Goal: Task Accomplishment & Management: Complete application form

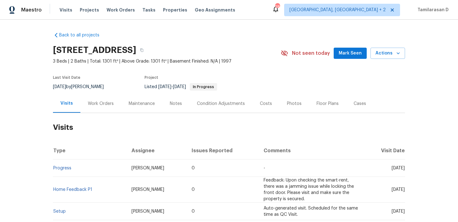
click at [99, 103] on div "Work Orders" at bounding box center [101, 104] width 26 height 6
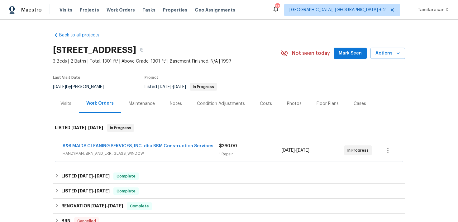
click at [125, 152] on span "HANDYMAN, BRN_AND_LRR, GLASS_WINDOW" at bounding box center [141, 154] width 157 height 6
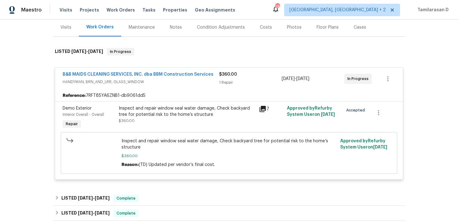
scroll to position [78, 0]
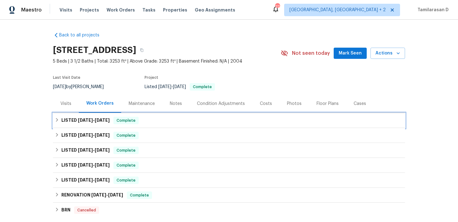
click at [124, 127] on div "LISTED [DATE] - [DATE] Complete" at bounding box center [229, 120] width 352 height 15
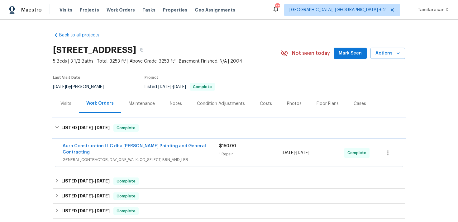
click at [65, 131] on h6 "LISTED 8/21/25 - 8/26/25" at bounding box center [85, 127] width 48 height 7
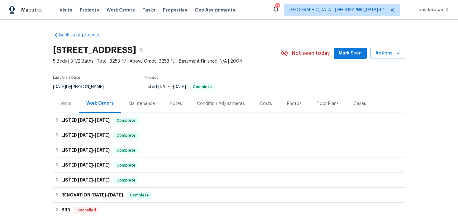
click at [77, 118] on h6 "LISTED 8/21/25 - 8/26/25" at bounding box center [85, 120] width 48 height 7
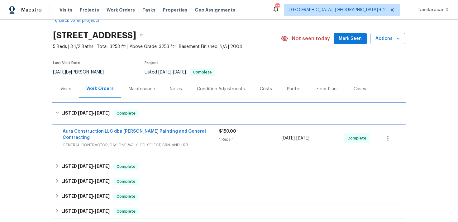
scroll to position [16, 0]
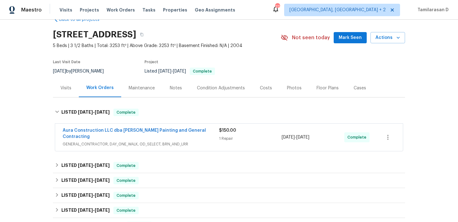
click at [194, 141] on span "GENERAL_CONTRACTOR, DAY_ONE_WALK, OD_SELECT, BRN_AND_LRR" at bounding box center [141, 144] width 157 height 6
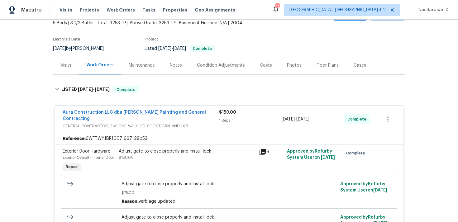
scroll to position [72, 0]
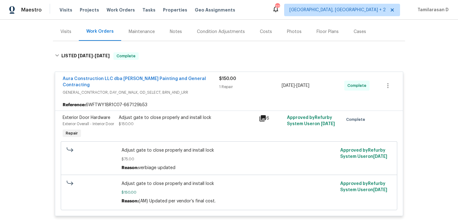
click at [186, 93] on div "Aura Construction LLC dba Logan's Painting and General Contracting GENERAL_CONT…" at bounding box center [229, 85] width 348 height 27
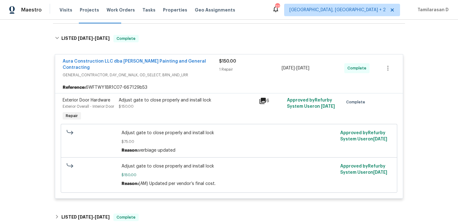
scroll to position [115, 0]
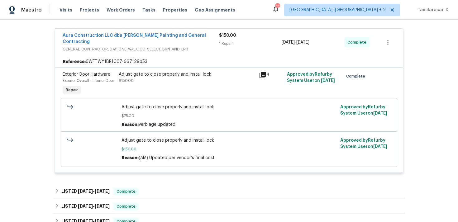
click at [193, 46] on div "Aura Construction LLC dba Logan's Painting and General Contracting GENERAL_CONT…" at bounding box center [141, 42] width 157 height 20
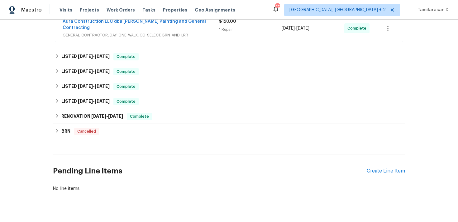
scroll to position [132, 0]
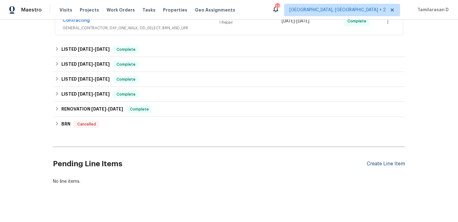
click at [378, 161] on div "Create Line Item" at bounding box center [386, 164] width 38 height 6
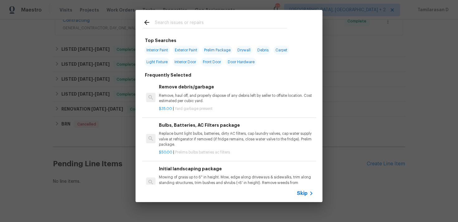
click at [304, 196] on span "Skip" at bounding box center [302, 194] width 11 height 6
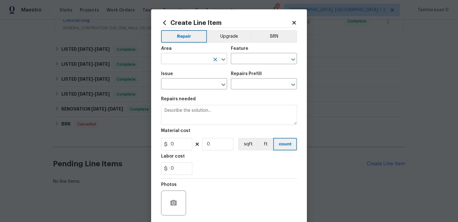
click at [182, 59] on input "text" at bounding box center [185, 60] width 49 height 10
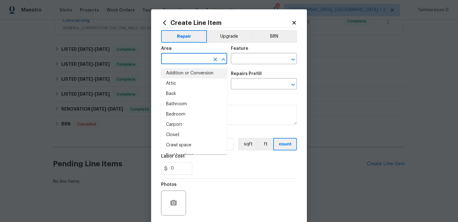
type input "r"
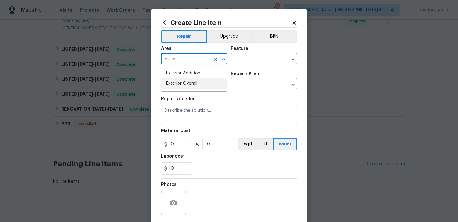
click at [197, 82] on li "Exterior Overall" at bounding box center [194, 84] width 66 height 10
type input "Exterior Overall"
click at [240, 62] on input "text" at bounding box center [255, 60] width 49 height 10
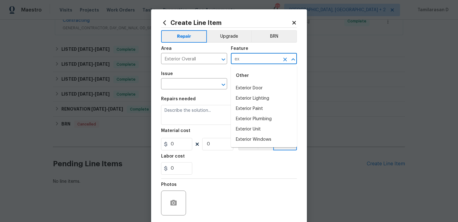
type input "e"
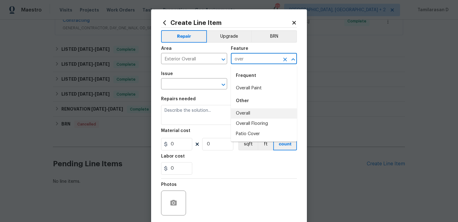
click at [248, 111] on li "Overall" at bounding box center [264, 114] width 66 height 10
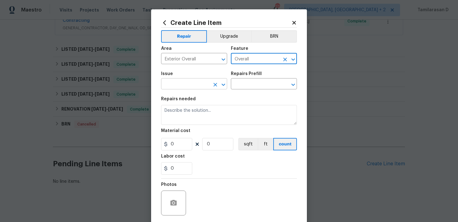
type input "Overall"
click at [178, 86] on input "text" at bounding box center [185, 85] width 49 height 10
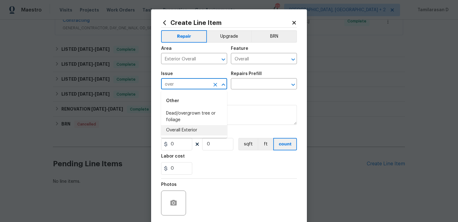
click at [184, 127] on li "Overall Exterior" at bounding box center [194, 130] width 66 height 10
type input "Overall Exterior"
click at [240, 85] on input "text" at bounding box center [255, 85] width 49 height 10
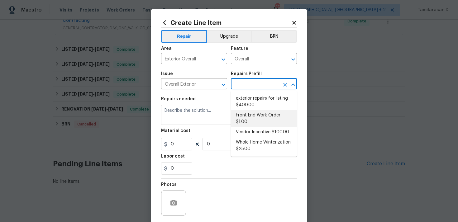
click at [242, 119] on li "Front End Work Order $1.00" at bounding box center [264, 118] width 66 height 17
type input "Front End Work Order $1.00"
type textarea "Placeholder line item for the creation of front end work orders."
type input "1"
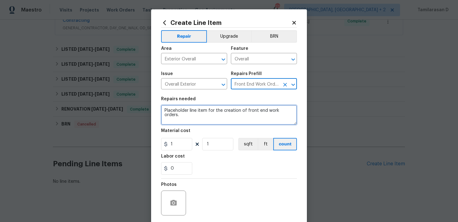
click at [197, 118] on textarea "Placeholder line item for the creation of front end work orders." at bounding box center [229, 115] width 136 height 20
paste textarea "1. Replace light bulbs that are out 2. Cut back bushes from walkway 3. Repaint …"
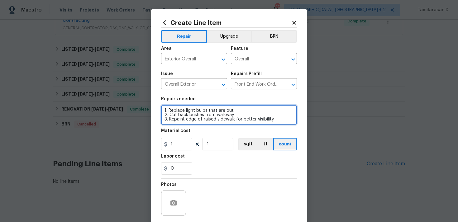
type textarea "1. Replace light bulbs that are out 2. Cut back bushes from walkway 3. Repaint …"
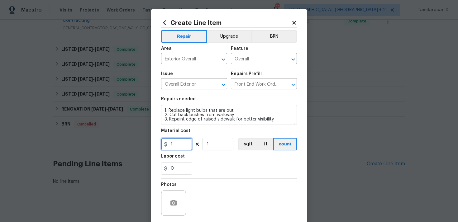
click at [181, 147] on input "1" at bounding box center [176, 144] width 31 height 12
type input "75"
click at [218, 171] on div "0" at bounding box center [229, 168] width 136 height 12
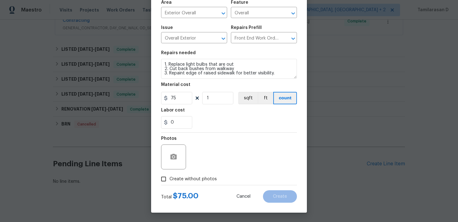
click at [165, 176] on input "Create without photos" at bounding box center [164, 179] width 12 height 12
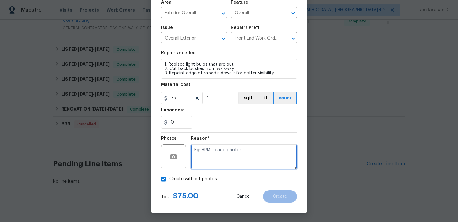
click at [222, 155] on textarea at bounding box center [244, 157] width 106 height 25
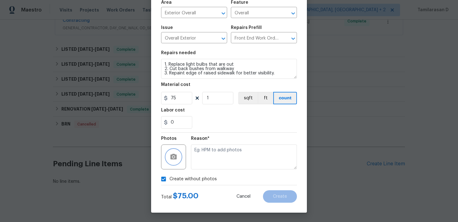
click at [177, 159] on icon "button" at bounding box center [173, 156] width 7 height 7
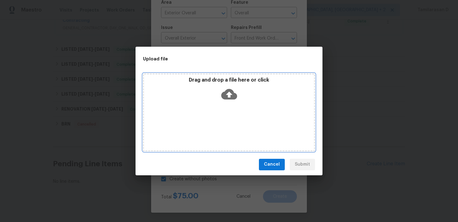
click at [226, 99] on icon at bounding box center [229, 94] width 16 height 16
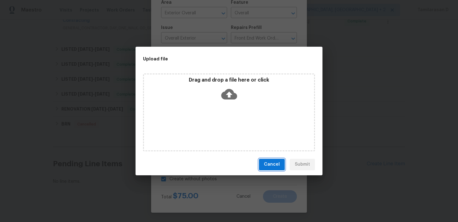
click at [271, 162] on span "Cancel" at bounding box center [272, 165] width 16 height 8
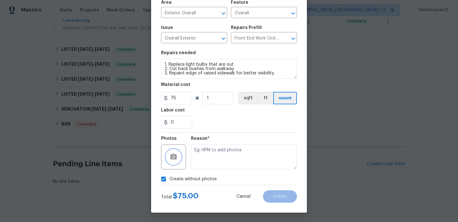
click at [175, 157] on icon "button" at bounding box center [173, 156] width 7 height 7
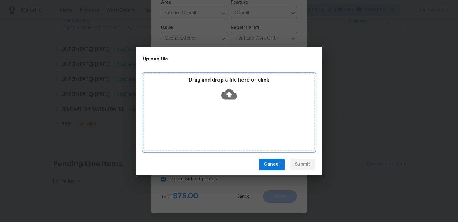
click at [233, 95] on icon at bounding box center [229, 94] width 16 height 11
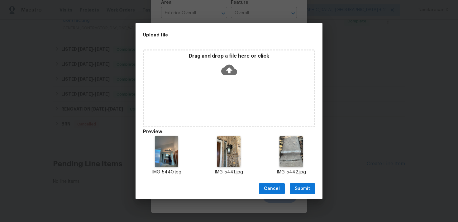
click at [229, 71] on icon at bounding box center [229, 70] width 16 height 16
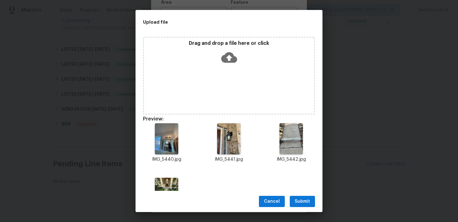
scroll to position [34, 0]
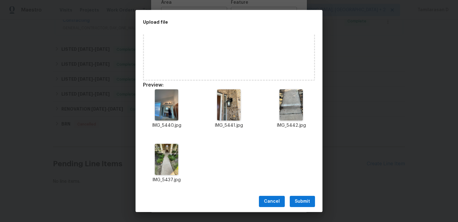
click at [299, 207] on button "Submit" at bounding box center [302, 202] width 25 height 12
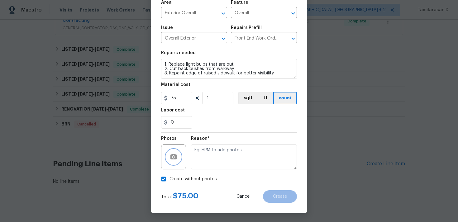
scroll to position [0, 0]
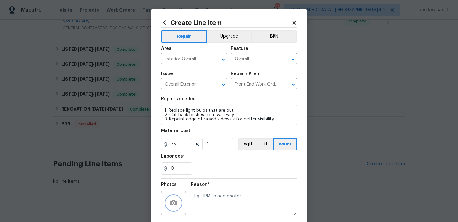
checkbox input "false"
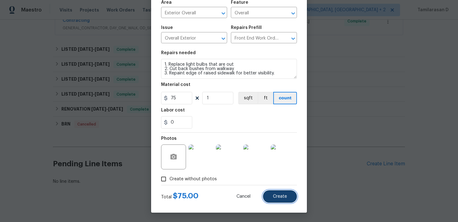
click at [281, 196] on span "Create" at bounding box center [280, 197] width 14 height 5
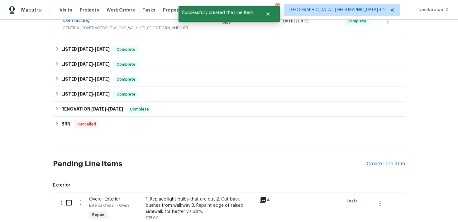
click at [69, 199] on input "checkbox" at bounding box center [71, 202] width 18 height 13
checkbox input "true"
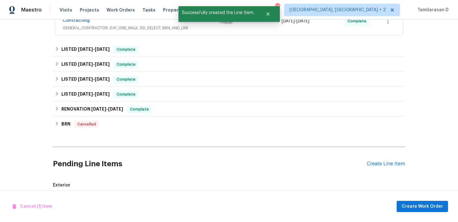
scroll to position [209, 0]
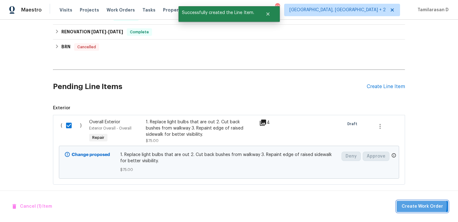
click at [413, 205] on span "Create Work Order" at bounding box center [422, 207] width 41 height 8
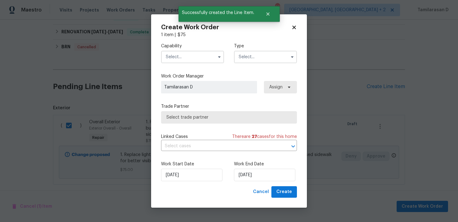
click at [257, 59] on input "text" at bounding box center [265, 57] width 63 height 12
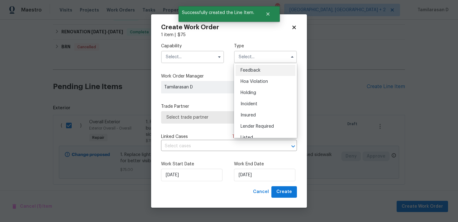
click at [255, 66] on div "Feedback" at bounding box center [266, 70] width 60 height 11
type input "Feedback"
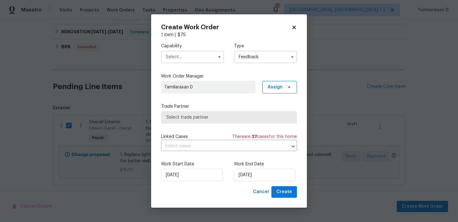
click at [204, 58] on input "text" at bounding box center [192, 57] width 63 height 12
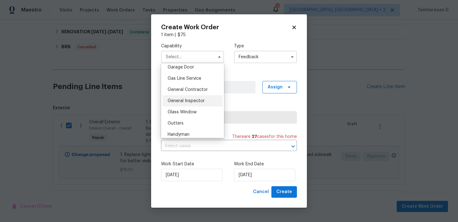
scroll to position [251, 0]
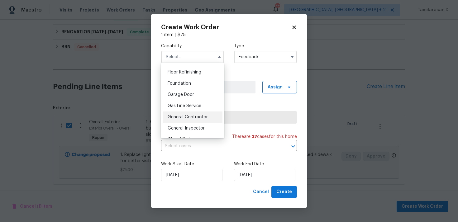
click at [187, 114] on div "General Contractor" at bounding box center [193, 117] width 60 height 11
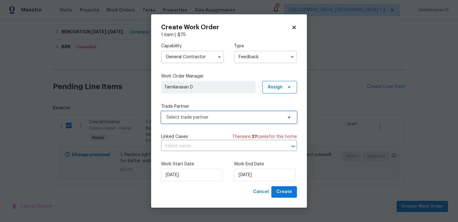
click at [191, 119] on span "Select trade partner" at bounding box center [225, 117] width 116 height 6
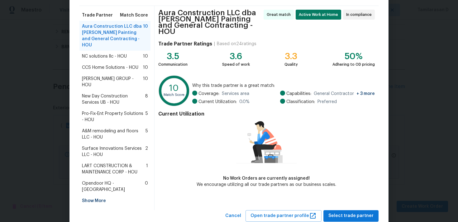
scroll to position [0, 0]
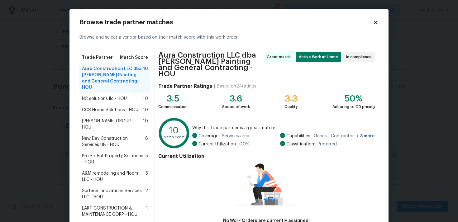
click at [379, 23] on div "Browse trade partner matches Browse and select a vendor based on their match sc…" at bounding box center [229, 141] width 319 height 265
click at [377, 23] on icon at bounding box center [376, 23] width 6 height 6
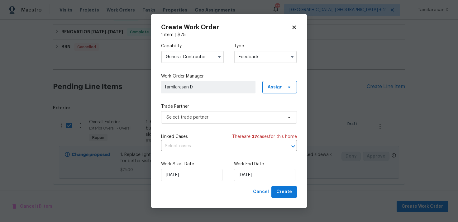
click at [196, 63] on input "General Contractor" at bounding box center [192, 57] width 63 height 12
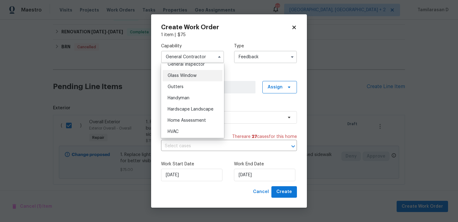
scroll to position [331, 0]
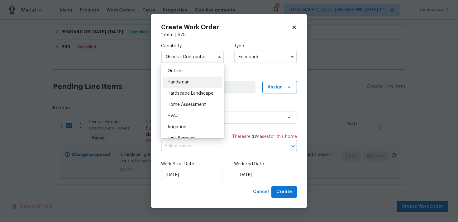
click at [179, 85] on div "Handyman" at bounding box center [193, 82] width 60 height 11
type input "Handyman"
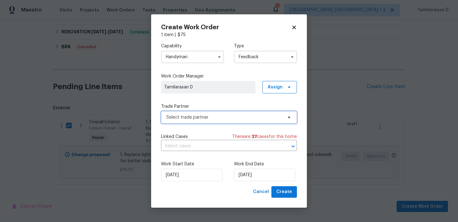
click at [189, 118] on span "Select trade partner" at bounding box center [225, 117] width 116 height 6
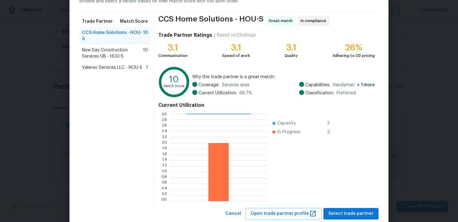
scroll to position [34, 0]
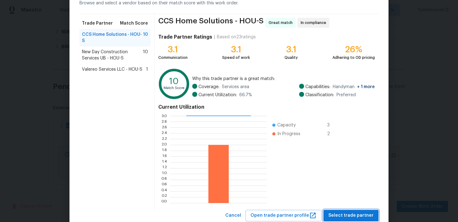
click at [355, 215] on span "Select trade partner" at bounding box center [351, 216] width 45 height 8
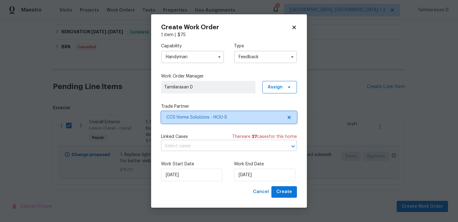
scroll to position [0, 0]
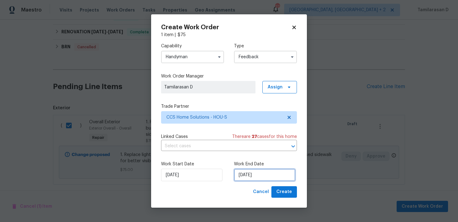
click at [251, 173] on input "03/09/2025" at bounding box center [264, 175] width 61 height 12
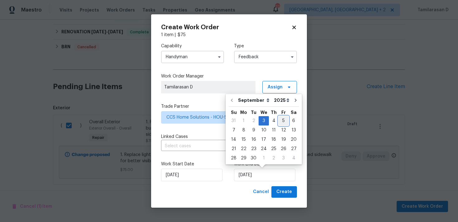
click at [279, 122] on div "5" at bounding box center [284, 121] width 10 height 9
type input "05/09/2025"
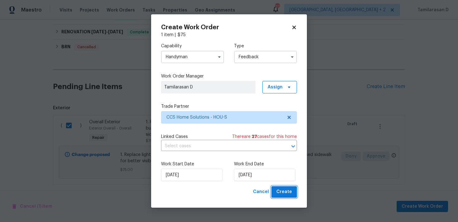
click at [287, 191] on span "Create" at bounding box center [285, 192] width 16 height 8
checkbox input "false"
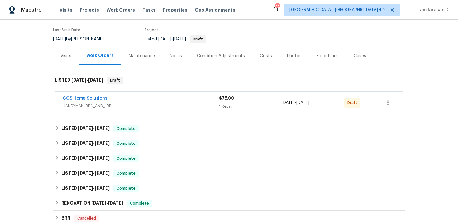
scroll to position [46, 0]
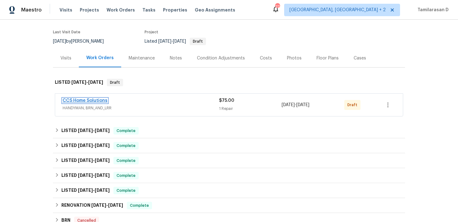
click at [97, 100] on link "CCS Home Solutions" at bounding box center [85, 101] width 45 height 4
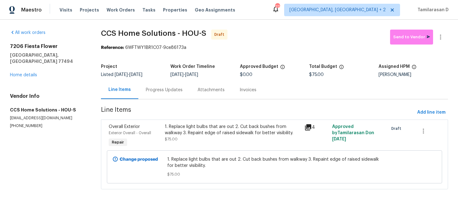
click at [157, 83] on div "Progress Updates" at bounding box center [164, 90] width 52 height 18
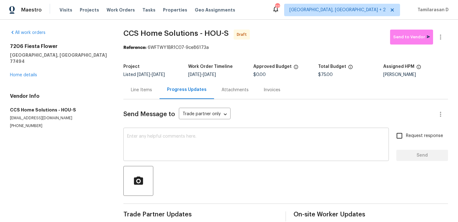
click at [156, 134] on div "x ​" at bounding box center [256, 145] width 266 height 32
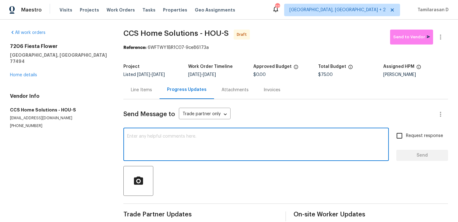
paste textarea "Hey, this is Tamil from Opendoor. I’m confirming you received the WO for the pr…"
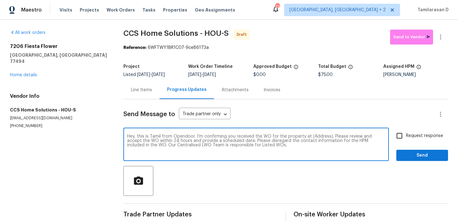
click at [319, 137] on textarea "Hey, this is Tamil from Opendoor. I’m confirming you received the WO for the pr…" at bounding box center [256, 145] width 258 height 22
paste textarea "7206 Fiesta Flower, Katy, TX 77494"
type textarea "Hey, this is Tamil from Opendoor. I’m confirming you received the WO for the pr…"
click at [398, 133] on input "Request response" at bounding box center [399, 135] width 13 height 13
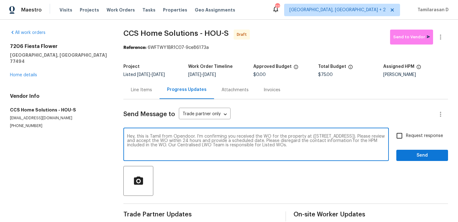
checkbox input "true"
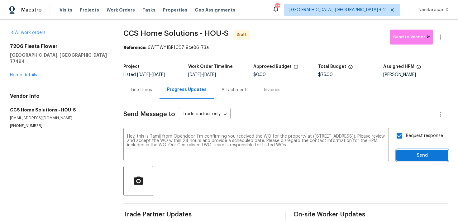
click at [422, 159] on span "Send" at bounding box center [423, 156] width 42 height 8
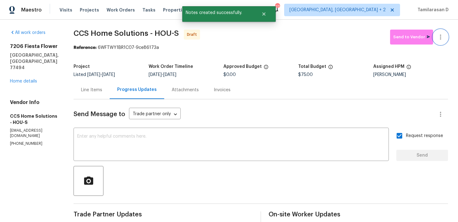
click at [443, 37] on icon "button" at bounding box center [440, 36] width 7 height 7
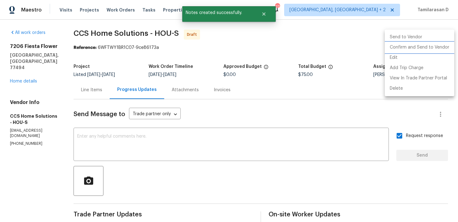
click at [411, 47] on li "Confirm and Send to Vendor" at bounding box center [420, 47] width 70 height 10
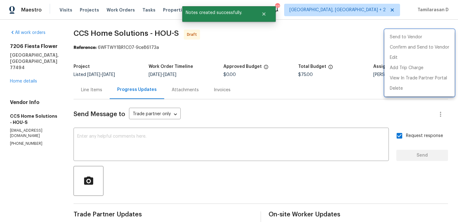
click at [348, 41] on div at bounding box center [229, 111] width 458 height 222
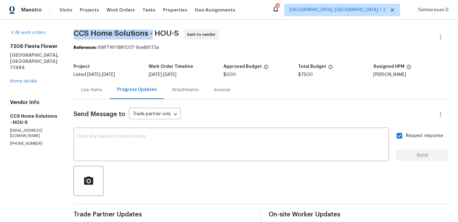
drag, startPoint x: 76, startPoint y: 33, endPoint x: 155, endPoint y: 33, distance: 79.2
click at [155, 33] on span "CCS Home Solutions - HOU-S" at bounding box center [126, 33] width 105 height 7
copy span "CCS Home Solutions -"
click at [92, 21] on div "All work orders 7206 Fiesta Flower Katy, TX 77494 Home details Vendor Info CCS …" at bounding box center [229, 147] width 458 height 255
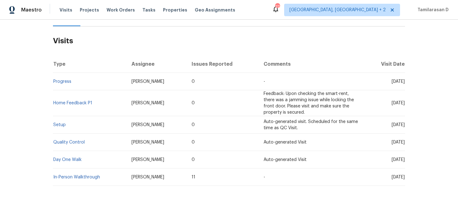
scroll to position [63, 0]
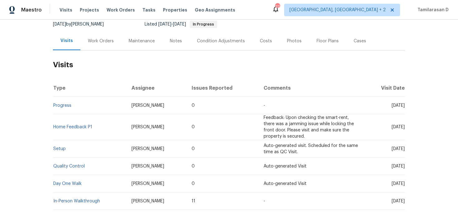
click at [98, 51] on h2 "Visits" at bounding box center [229, 65] width 352 height 29
click at [101, 46] on div "Work Orders" at bounding box center [100, 41] width 41 height 18
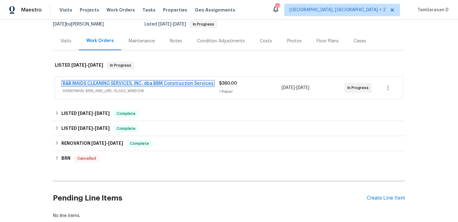
click at [100, 82] on link "B&B MAIDS CLEANING SERVICES, INC. dba BBM Construction Services" at bounding box center [138, 83] width 151 height 4
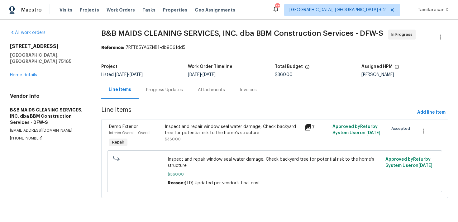
click at [163, 93] on div "Progress Updates" at bounding box center [165, 90] width 52 height 18
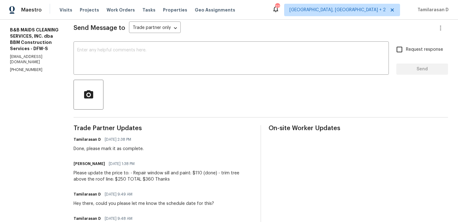
scroll to position [83, 0]
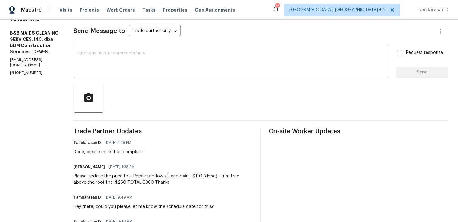
click at [128, 51] on textarea at bounding box center [231, 62] width 308 height 22
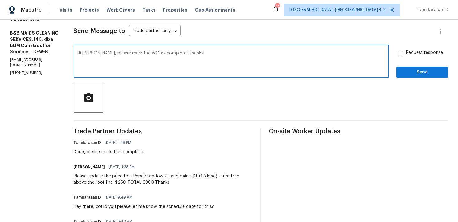
type textarea "Hi Allan, please mark the WO as complete. Thanks!"
click at [402, 53] on input "Request response" at bounding box center [399, 52] width 13 height 13
checkbox input "true"
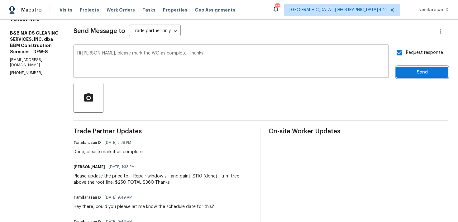
click at [422, 72] on span "Send" at bounding box center [423, 73] width 42 height 8
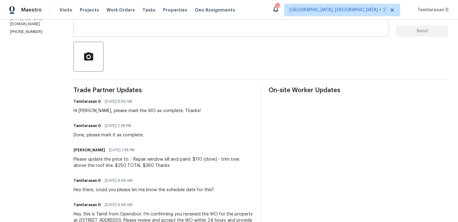
scroll to position [117, 0]
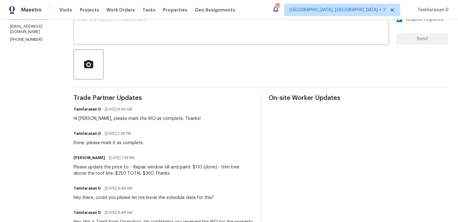
click at [177, 140] on div "Tamilarasan D 09/02/2025 2:38 PM Done, please mark it as complete." at bounding box center [164, 137] width 180 height 17
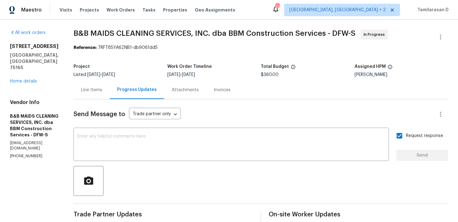
click at [27, 154] on p "(214) 732-4660" at bounding box center [34, 156] width 49 height 5
copy p "(214) 732-4660"
drag, startPoint x: 10, startPoint y: 44, endPoint x: 70, endPoint y: 53, distance: 60.9
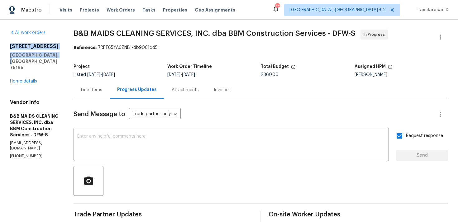
click at [70, 53] on div "All work orders 122 Driftwood Ln Waxahachie, TX 75165 Home details Vendor Info …" at bounding box center [229, 199] width 458 height 359
copy div "122 Driftwood Ln Waxahachie, TX 75165"
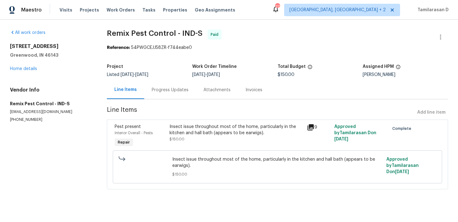
click at [159, 93] on div "Progress Updates" at bounding box center [170, 90] width 37 height 6
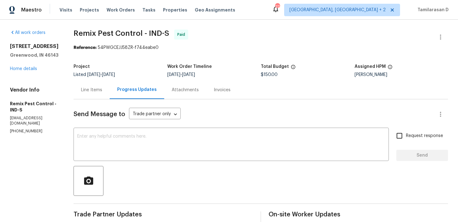
click at [94, 83] on div "Line Items" at bounding box center [92, 90] width 36 height 18
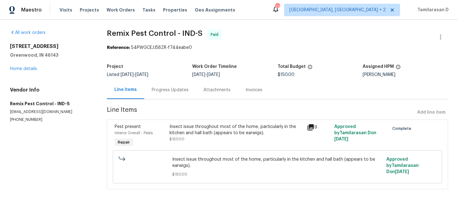
click at [202, 138] on div "Insect issue throughout most of the home, particularly in the kitchen and hall …" at bounding box center [236, 133] width 133 height 19
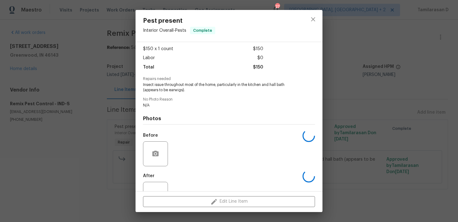
scroll to position [54, 0]
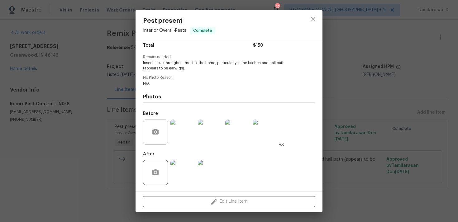
click at [185, 126] on img at bounding box center [183, 132] width 25 height 25
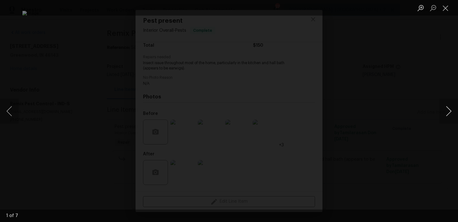
click at [448, 110] on button "Next image" at bounding box center [449, 111] width 19 height 25
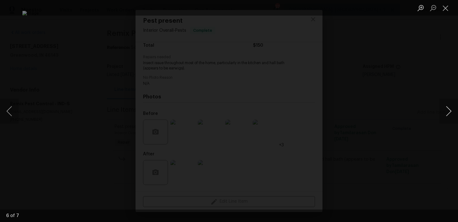
click at [442, 110] on button "Next image" at bounding box center [449, 111] width 19 height 25
click at [447, 7] on button "Close lightbox" at bounding box center [446, 7] width 12 height 11
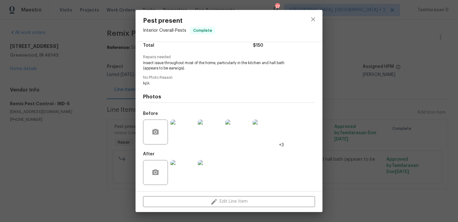
click at [122, 121] on div "Pest present Interior Overall - Pests Complete Vendor Remix Pest Control Accoun…" at bounding box center [229, 111] width 458 height 222
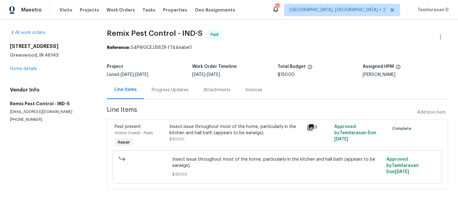
click at [14, 118] on p "[PHONE_NUMBER]" at bounding box center [51, 119] width 82 height 5
copy p "[PHONE_NUMBER]"
click at [159, 81] on div "Progress Updates" at bounding box center [170, 90] width 52 height 18
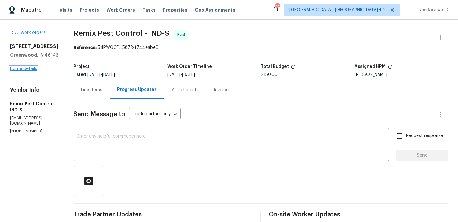
click at [27, 68] on link "Home details" at bounding box center [23, 69] width 27 height 4
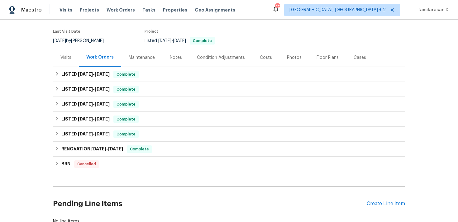
scroll to position [91, 0]
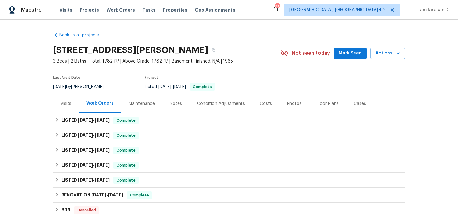
scroll to position [91, 0]
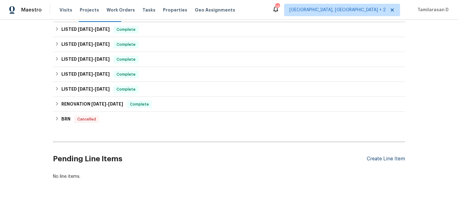
click at [389, 157] on div "Create Line Item" at bounding box center [386, 159] width 38 height 6
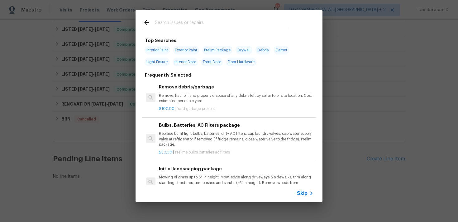
click at [308, 197] on icon at bounding box center [311, 193] width 7 height 7
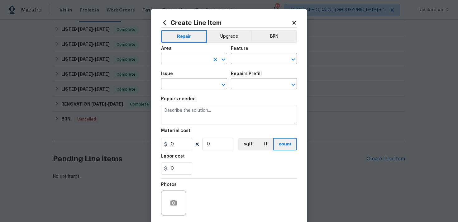
click at [195, 62] on input "text" at bounding box center [185, 60] width 49 height 10
click at [210, 88] on li "Interior Overall" at bounding box center [194, 84] width 66 height 10
type input "Interior Overall"
click at [250, 57] on input "text" at bounding box center [255, 60] width 49 height 10
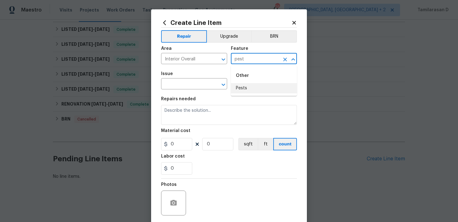
click at [252, 83] on li "Pests" at bounding box center [264, 88] width 66 height 10
type input "Pests"
click at [185, 82] on input "text" at bounding box center [185, 85] width 49 height 10
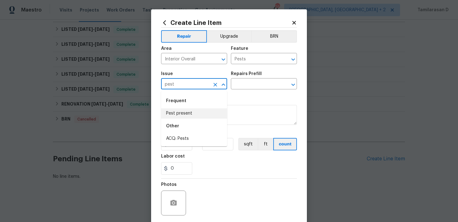
click at [188, 117] on li "Pest present" at bounding box center [194, 114] width 66 height 10
type input "Pest present"
click at [244, 81] on input "text" at bounding box center [255, 85] width 49 height 10
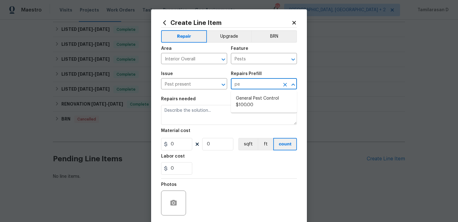
type input "pes"
click at [255, 103] on li "General Pest Control $100.00" at bounding box center [264, 102] width 66 height 17
type input "General Pest Control $100.00"
type textarea "General pest treatment for active pest/insect infestation - non termite"
type input "100"
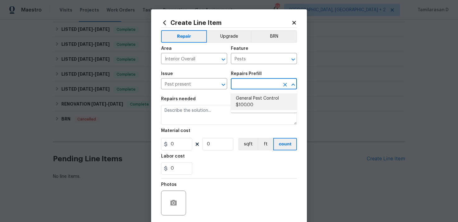
type input "1"
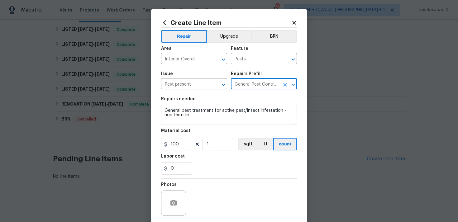
type input "General Pest Control $100.00"
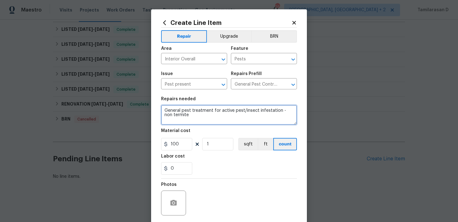
click at [190, 109] on textarea "General pest treatment for active pest/insect infestation - non termite" at bounding box center [229, 115] width 136 height 20
paste textarea "Rework: Received feedback that there are dead bugs throughout the house, includ…"
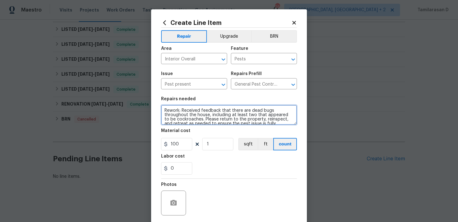
scroll to position [1, 0]
type textarea "Rework: Received feedback that there are dead bugs throughout the house, includ…"
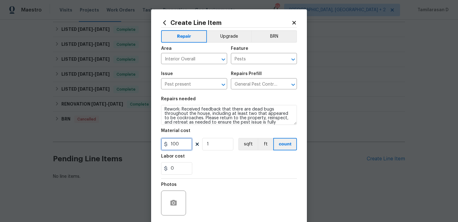
click at [182, 142] on input "100" at bounding box center [176, 144] width 31 height 12
type input "1"
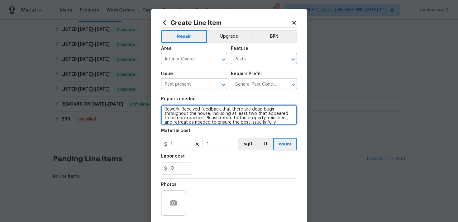
click at [167, 110] on textarea "Rework: Received feedback that there are dead bugs throughout the house, includ…" at bounding box center [229, 115] width 136 height 20
type textarea "Rework: Received feedback that there are dead bugs throughout the house, includ…"
click at [200, 172] on div "0" at bounding box center [229, 168] width 136 height 12
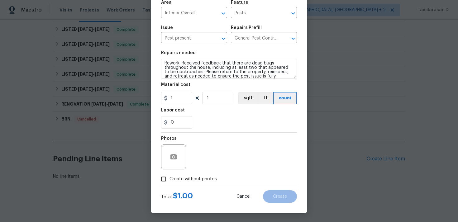
click at [168, 180] on input "Create without photos" at bounding box center [164, 179] width 12 height 12
checkbox input "true"
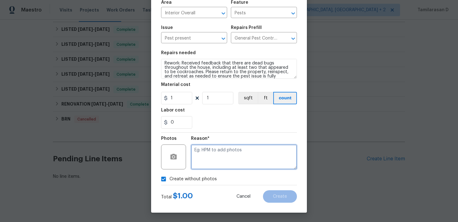
click at [216, 156] on textarea at bounding box center [244, 157] width 106 height 25
type textarea "N/A"
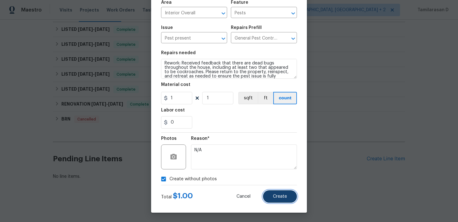
click at [277, 196] on span "Create" at bounding box center [280, 197] width 14 height 5
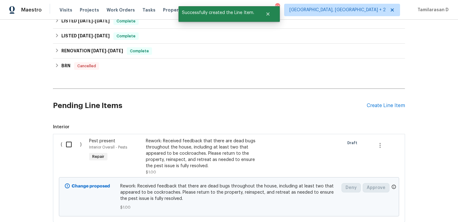
scroll to position [156, 0]
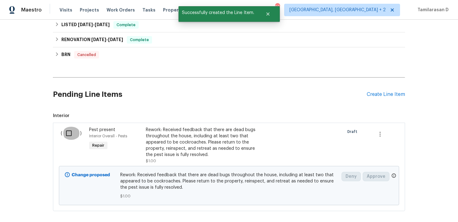
click at [71, 134] on input "checkbox" at bounding box center [71, 133] width 18 height 13
checkbox input "true"
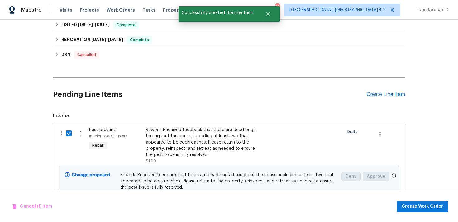
scroll to position [187, 0]
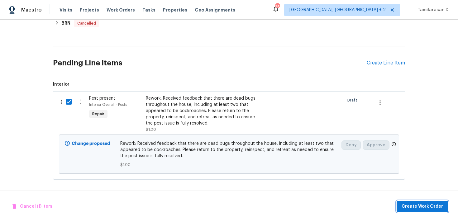
click at [421, 207] on span "Create Work Order" at bounding box center [422, 207] width 41 height 8
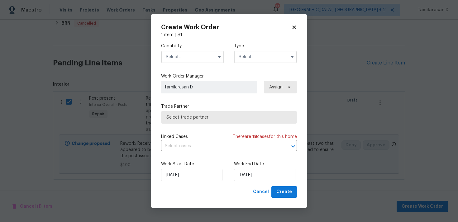
click at [266, 56] on input "text" at bounding box center [265, 57] width 63 height 12
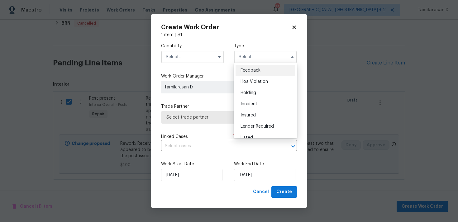
click at [252, 72] on span "Feedback" at bounding box center [251, 70] width 20 height 4
type input "Feedback"
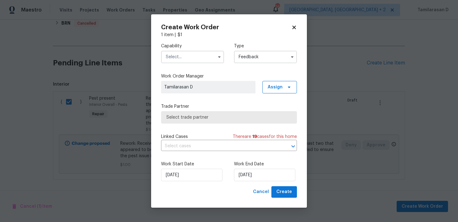
click at [196, 57] on input "text" at bounding box center [192, 57] width 63 height 12
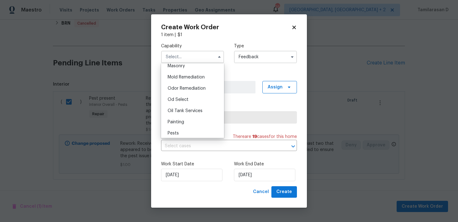
scroll to position [500, 0]
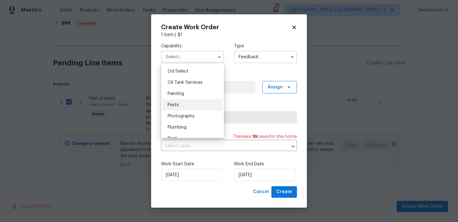
click at [178, 107] on span "Pests" at bounding box center [173, 105] width 11 height 4
type input "Pests"
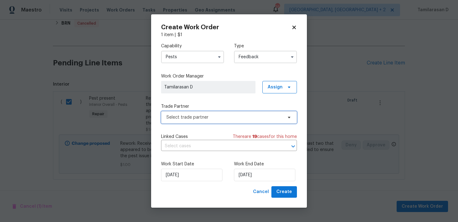
click at [193, 118] on span "Select trade partner" at bounding box center [225, 117] width 116 height 6
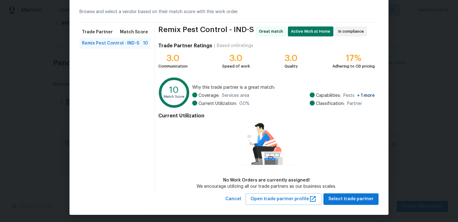
scroll to position [27, 0]
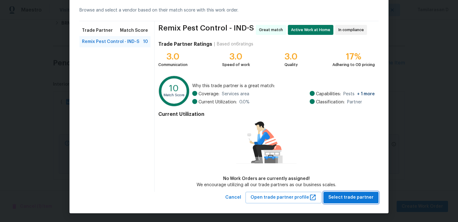
click at [345, 194] on span "Select trade partner" at bounding box center [351, 198] width 45 height 8
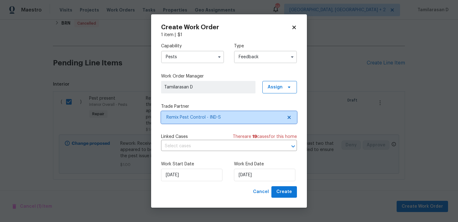
scroll to position [0, 0]
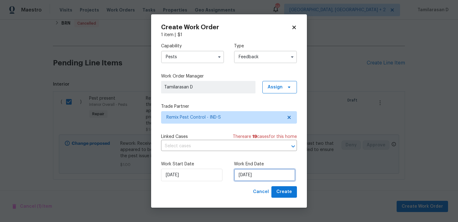
click at [239, 171] on input "03/09/2025" at bounding box center [264, 175] width 61 height 12
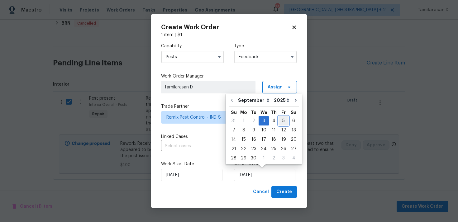
click at [282, 119] on div "5" at bounding box center [284, 121] width 10 height 9
type input "05/09/2025"
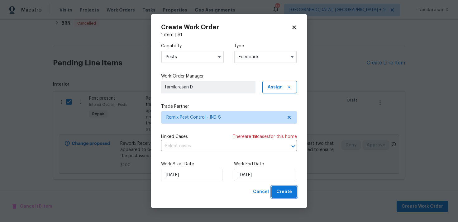
click at [284, 189] on span "Create" at bounding box center [285, 192] width 16 height 8
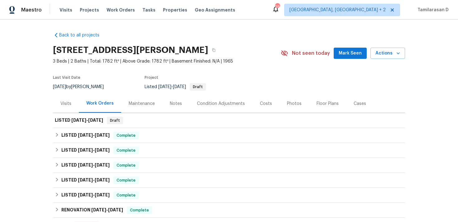
click at [120, 87] on div "Last Visit Date 8/21/2025 by Dodd Drayer Project Listed 9/3/2025 - 9/5/2025 Dra…" at bounding box center [158, 83] width 211 height 22
click at [71, 129] on div "LISTED 8/21/25 - 8/22/25 Complete" at bounding box center [229, 135] width 352 height 15
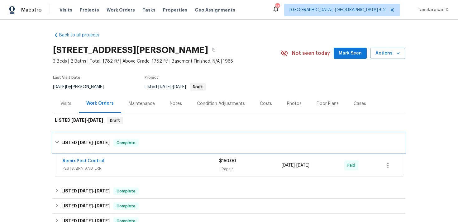
scroll to position [16, 0]
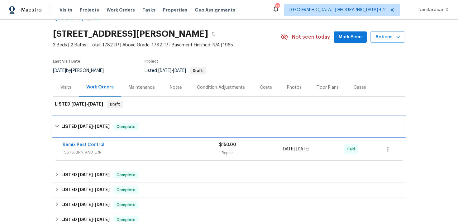
click at [59, 124] on icon at bounding box center [57, 126] width 4 height 4
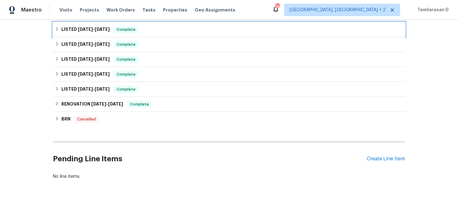
scroll to position [0, 0]
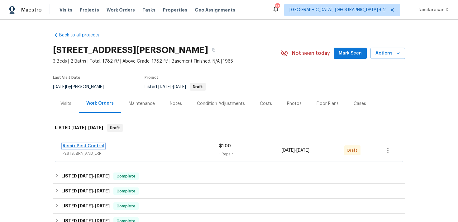
click at [95, 147] on link "Remix Pest Control" at bounding box center [84, 146] width 42 height 4
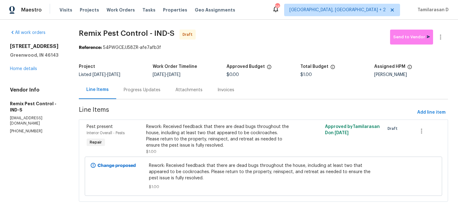
click at [150, 92] on div "Progress Updates" at bounding box center [142, 90] width 37 height 6
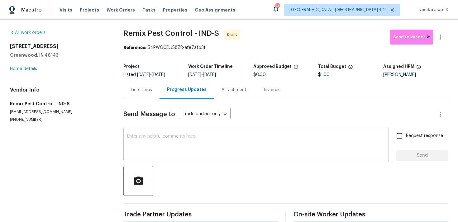
scroll to position [9, 0]
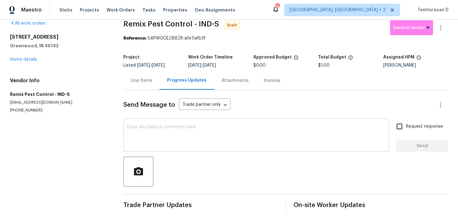
click at [146, 131] on textarea at bounding box center [256, 136] width 258 height 22
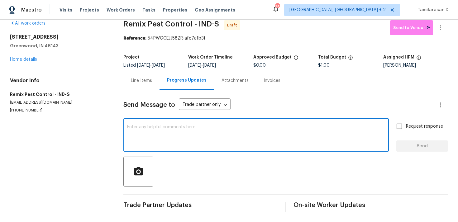
click at [142, 126] on textarea at bounding box center [256, 136] width 258 height 22
paste textarea "Hey, this is Tamil from Opendoor. I’m confirming you received the WO for the pr…"
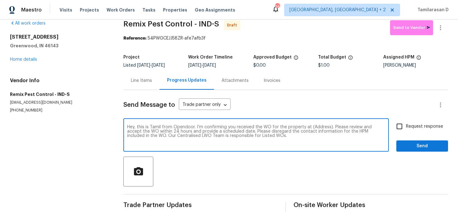
click at [316, 128] on textarea "Hey, this is Tamil from Opendoor. I’m confirming you received the WO for the pr…" at bounding box center [256, 136] width 258 height 22
paste textarea "[STREET_ADDRESS][PERSON_NAME]"
type textarea "Hey, this is Tamil from Opendoor. I’m confirming you received the WO for the pr…"
click at [397, 121] on input "Request response" at bounding box center [399, 126] width 13 height 13
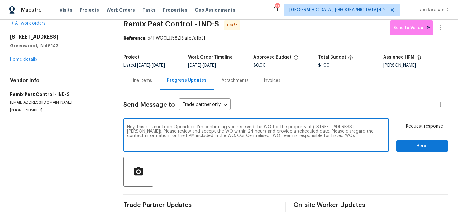
checkbox input "true"
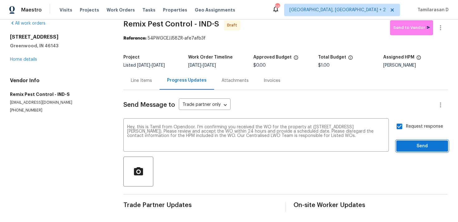
click at [418, 146] on span "Send" at bounding box center [423, 146] width 42 height 8
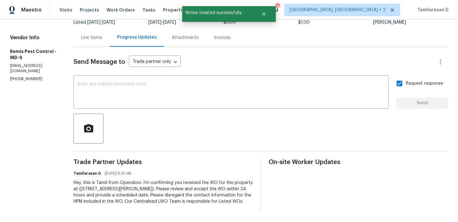
scroll to position [0, 0]
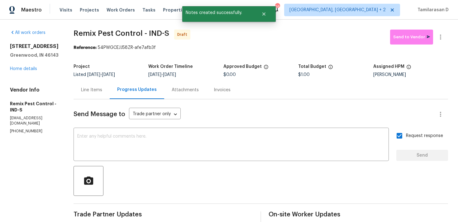
click at [212, 110] on div "Send Message to Trade partner only Trade partner only ​" at bounding box center [254, 114] width 360 height 15
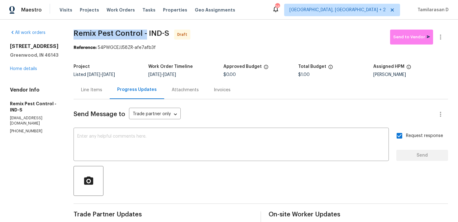
drag, startPoint x: 77, startPoint y: 34, endPoint x: 148, endPoint y: 36, distance: 71.5
click at [148, 36] on span "Remix Pest Control - IND-S" at bounding box center [122, 33] width 96 height 7
copy span "Remix Pest Control -"
click at [442, 33] on button "button" at bounding box center [440, 37] width 15 height 15
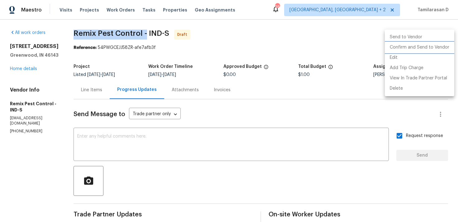
click at [400, 47] on li "Confirm and Send to Vendor" at bounding box center [420, 47] width 70 height 10
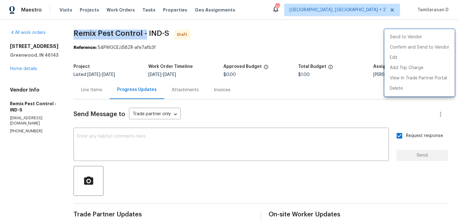
click at [266, 31] on div at bounding box center [229, 111] width 458 height 222
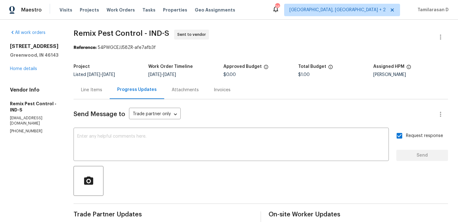
click at [92, 38] on span "Remix Pest Control - IND-S Sent to vendor" at bounding box center [254, 37] width 360 height 15
click at [105, 88] on div "Line Items" at bounding box center [92, 90] width 36 height 18
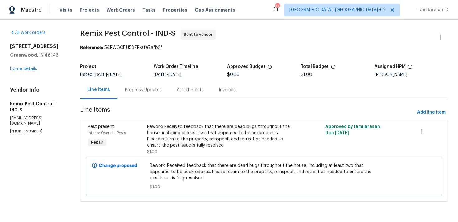
click at [151, 89] on div "Progress Updates" at bounding box center [143, 90] width 37 height 6
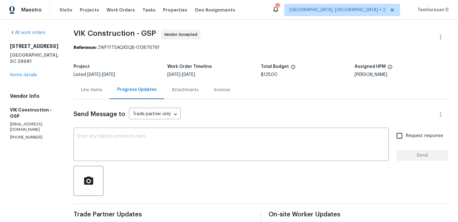
click at [94, 89] on div "Line Items" at bounding box center [91, 90] width 21 height 6
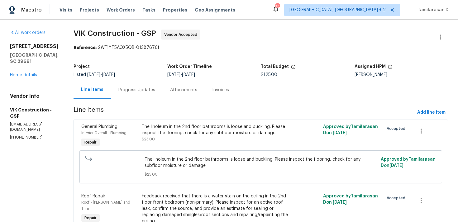
click at [158, 94] on div "Progress Updates" at bounding box center [137, 90] width 52 height 18
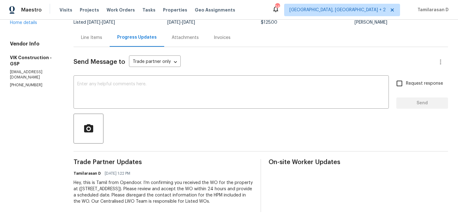
scroll to position [4, 0]
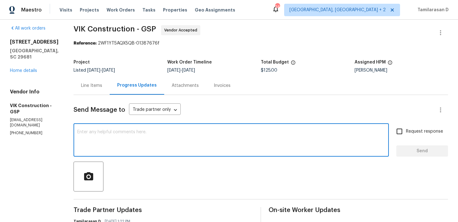
click at [138, 133] on textarea at bounding box center [231, 141] width 308 height 22
click at [124, 147] on textarea at bounding box center [231, 141] width 308 height 22
paste textarea "Hey there, Thank you for accepting the work order, could you please let me know…"
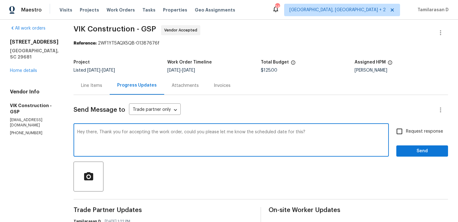
type textarea "Hey there, Thank you for accepting the work order, could you please let me know…"
click at [399, 133] on input "Request response" at bounding box center [399, 131] width 13 height 13
checkbox input "true"
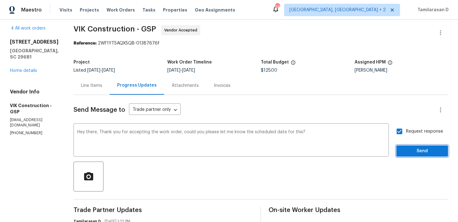
click at [408, 148] on span "Send" at bounding box center [423, 151] width 42 height 8
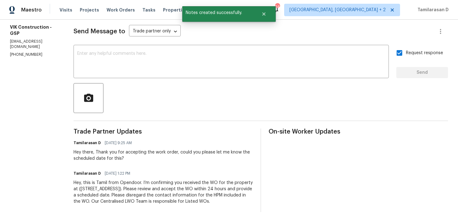
scroll to position [0, 0]
